Goal: Navigation & Orientation: Find specific page/section

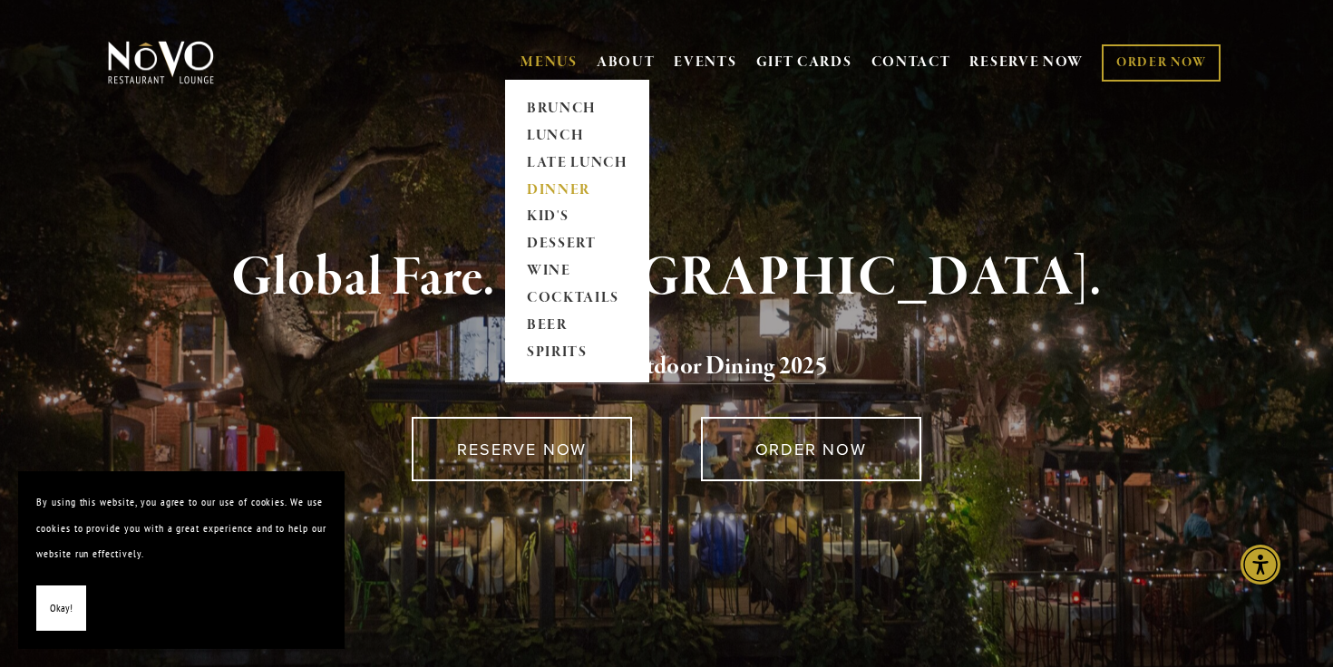
click at [558, 190] on link "DINNER" at bounding box center [576, 190] width 113 height 27
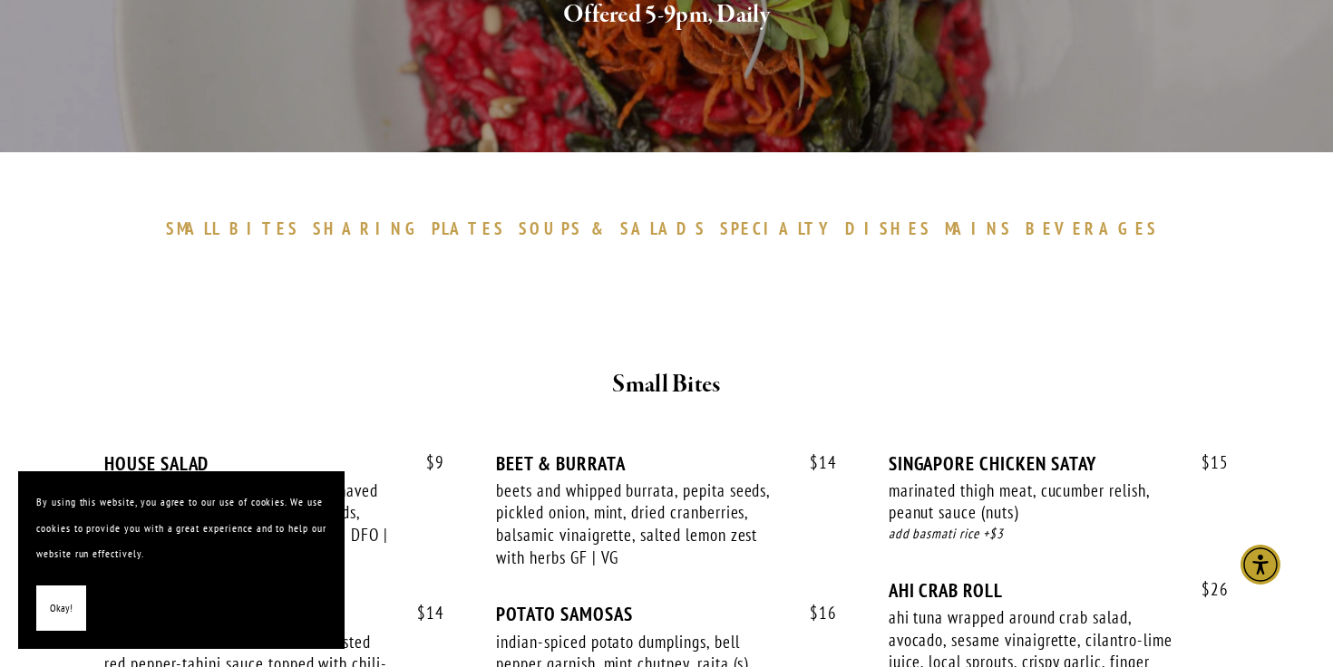
scroll to position [433, 0]
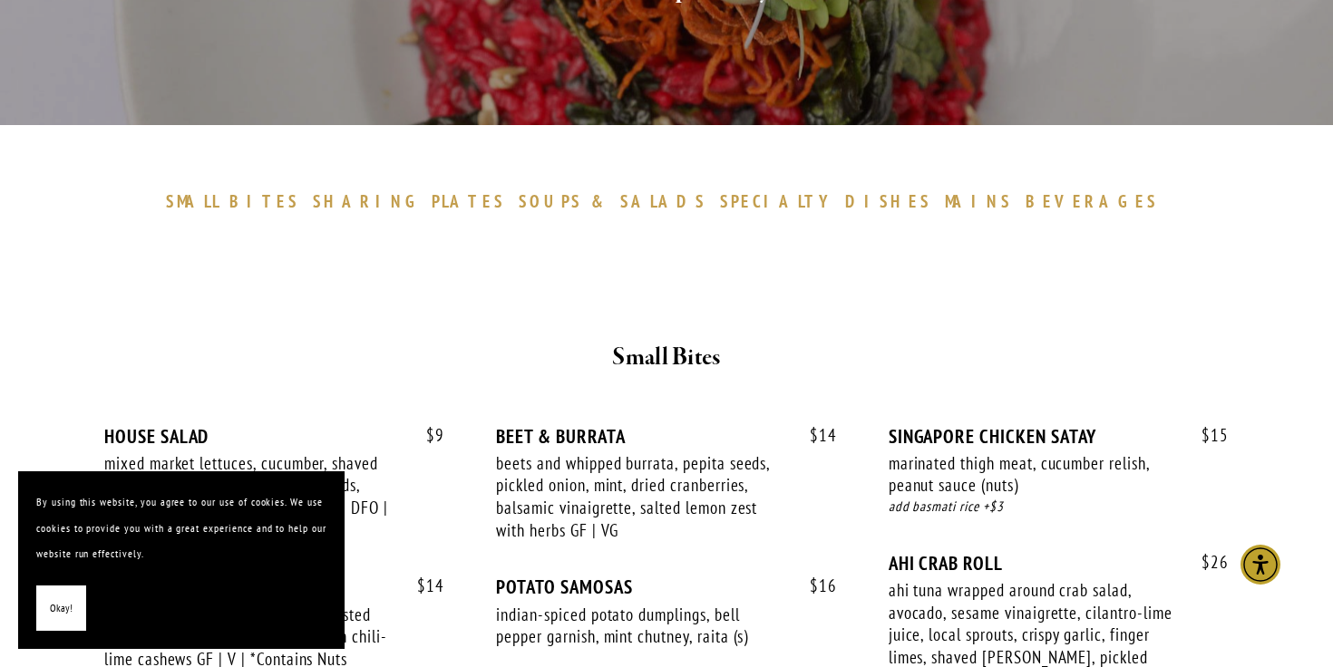
click at [63, 613] on span "Okay!" at bounding box center [61, 609] width 23 height 26
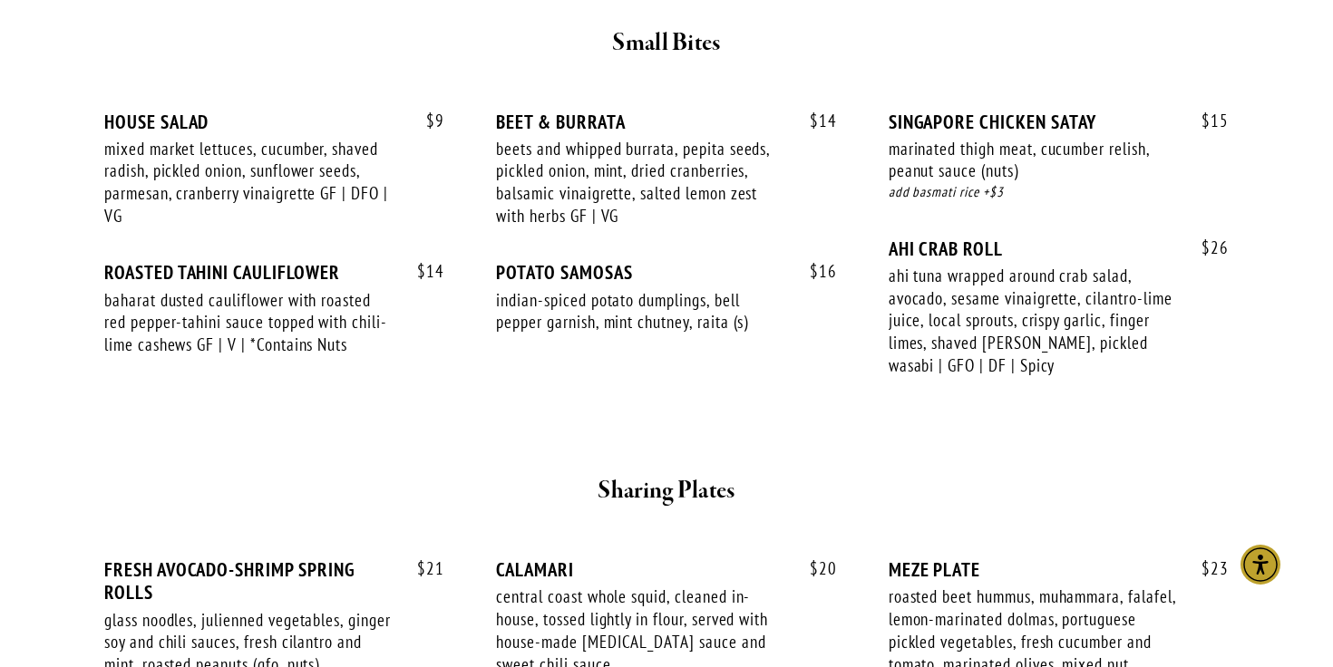
scroll to position [748, 0]
click at [844, 412] on div "$ 9 HOUSE SALAD mixed market lettuces, cucumber, shaved radish, pickled onion, …" at bounding box center [666, 251] width 1155 height 349
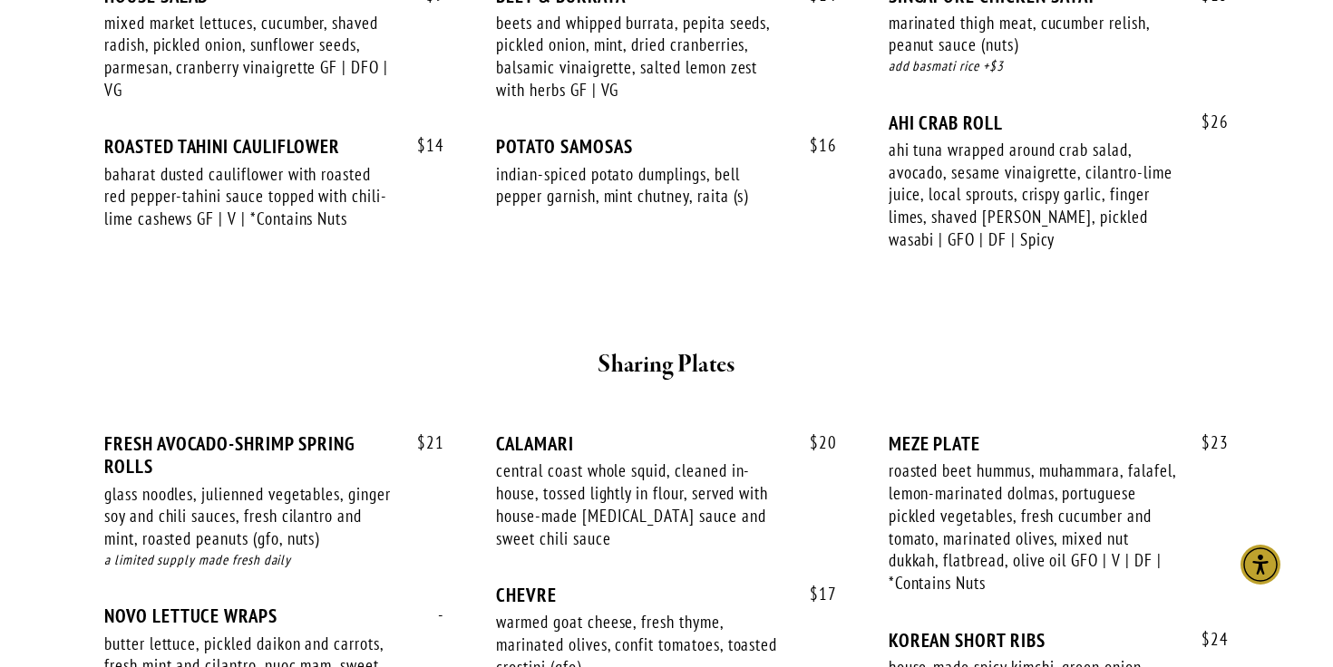
scroll to position [0, 0]
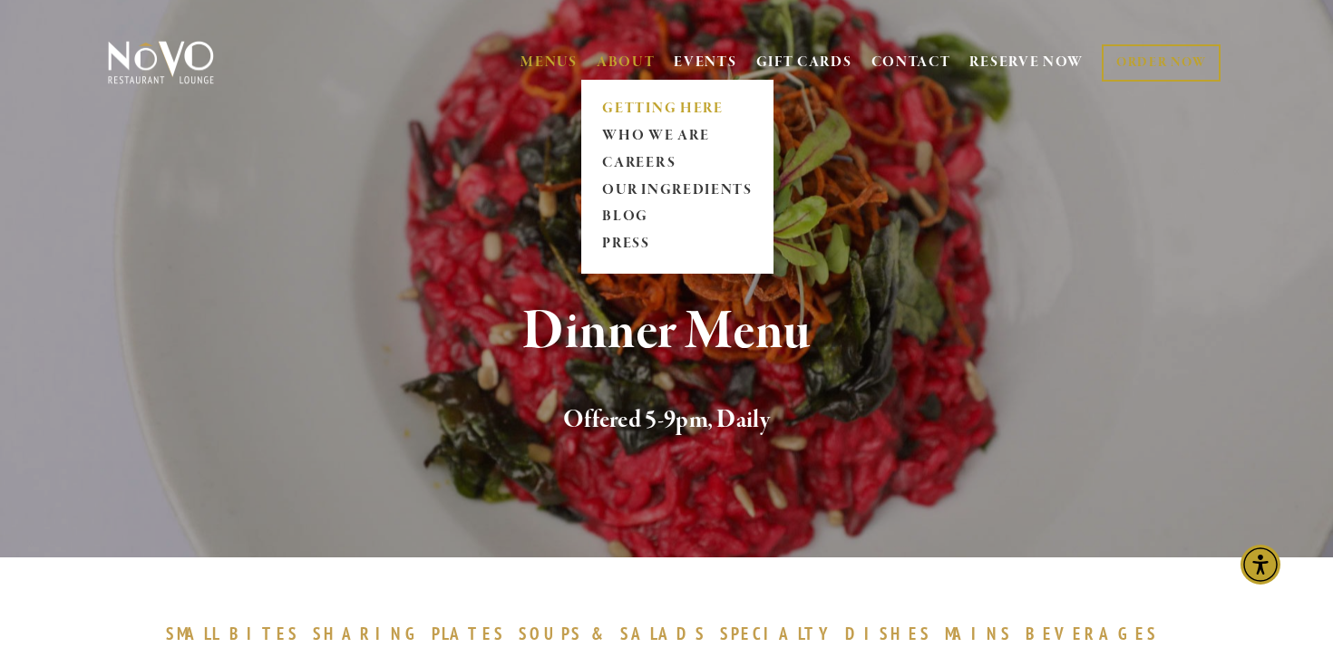
click at [662, 112] on link "GETTING HERE" at bounding box center [677, 108] width 161 height 27
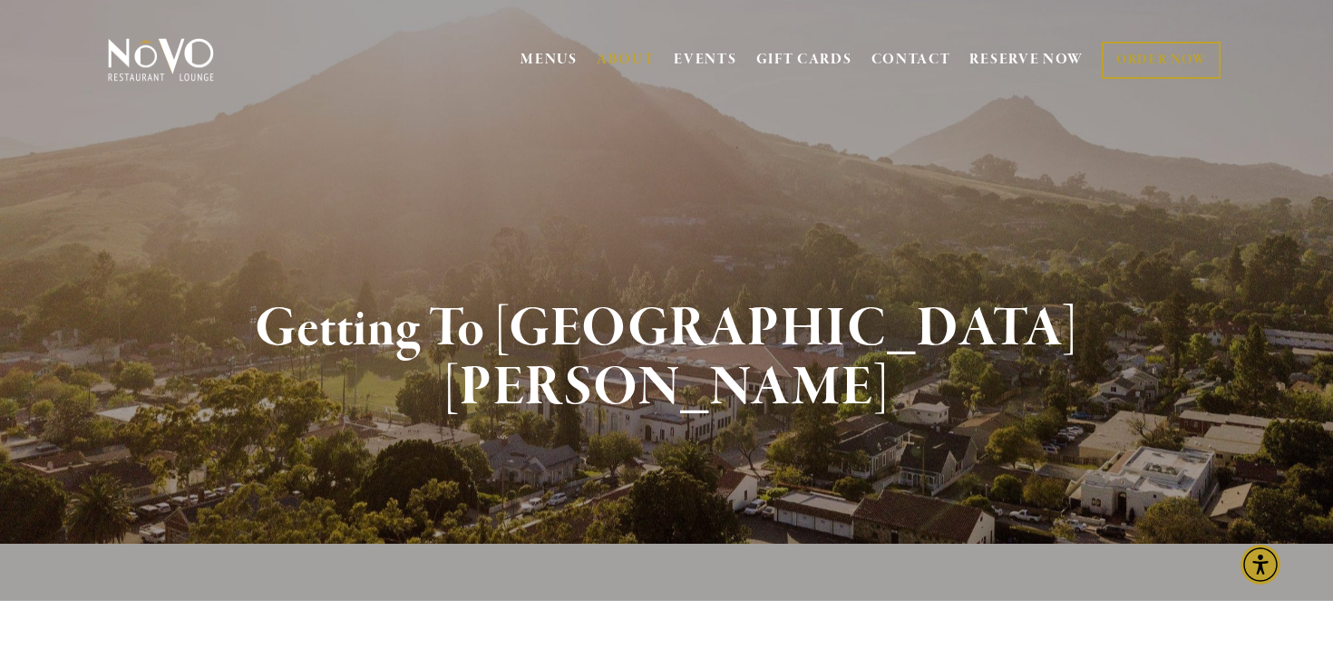
scroll to position [7, 0]
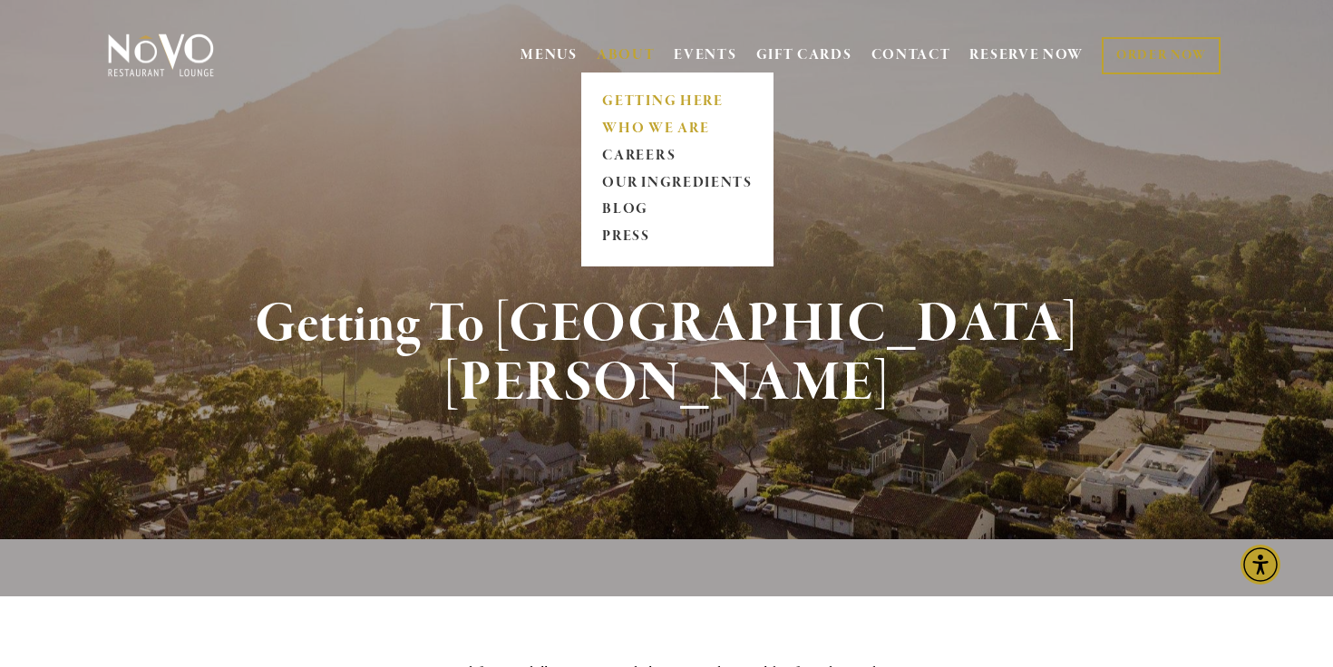
click at [666, 129] on link "WHO WE ARE" at bounding box center [677, 128] width 161 height 27
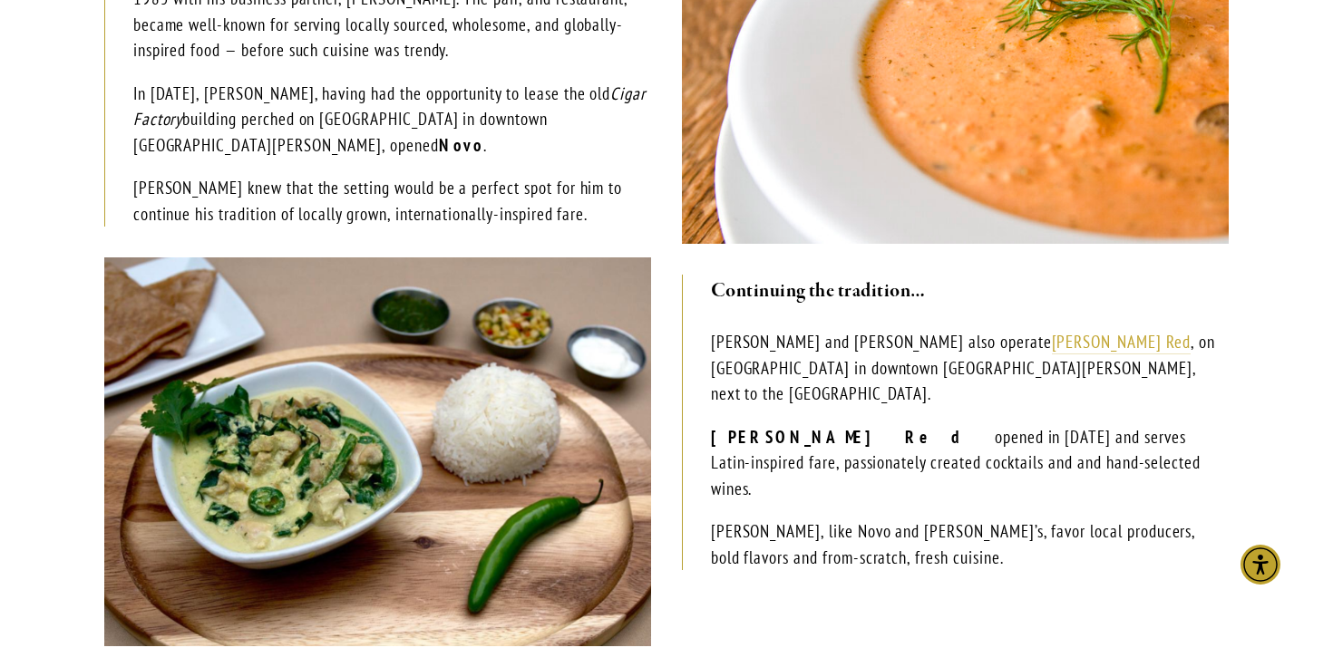
scroll to position [666, 0]
